Goal: Information Seeking & Learning: Find specific fact

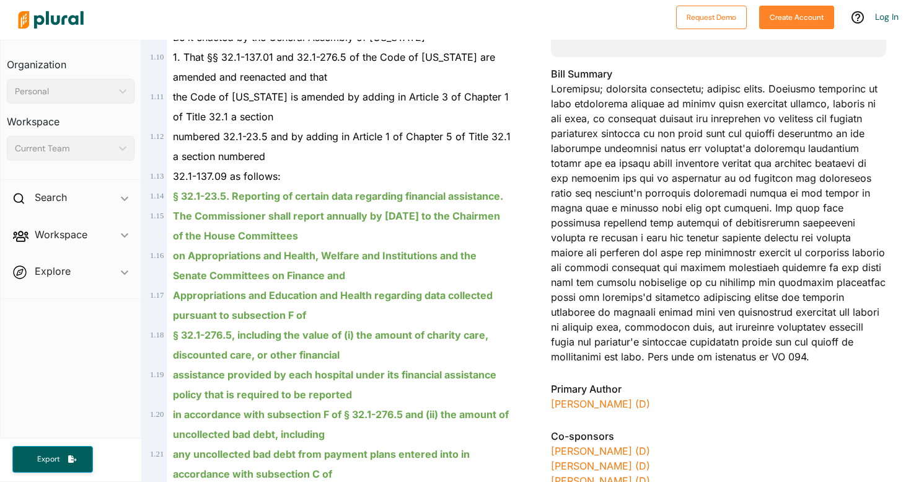
scroll to position [348, 0]
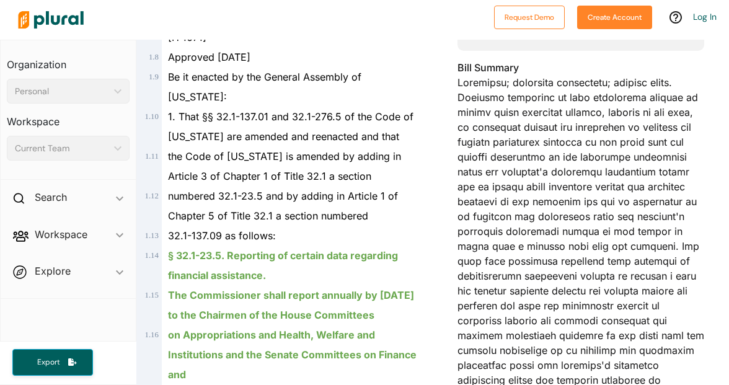
scroll to position [377, 0]
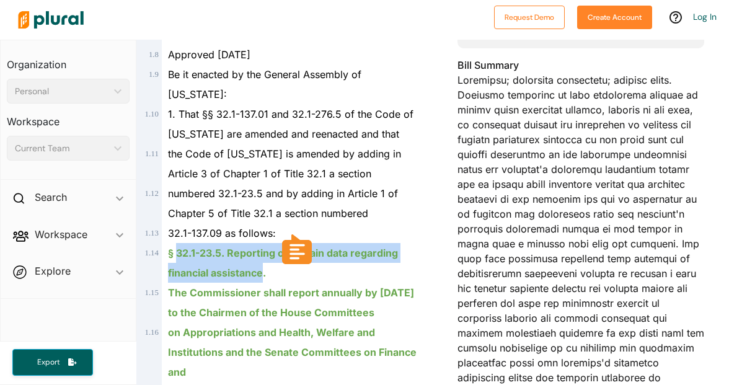
drag, startPoint x: 264, startPoint y: 214, endPoint x: 175, endPoint y: 190, distance: 91.7
click at [175, 247] on ins "§ 32.1-23.5. Reporting of certain data regarding financial assistance." at bounding box center [283, 263] width 230 height 32
copy ins "32.1-23.5. Reporting of certain data regarding financial assistance"
